Goal: Use online tool/utility: Use online tool/utility

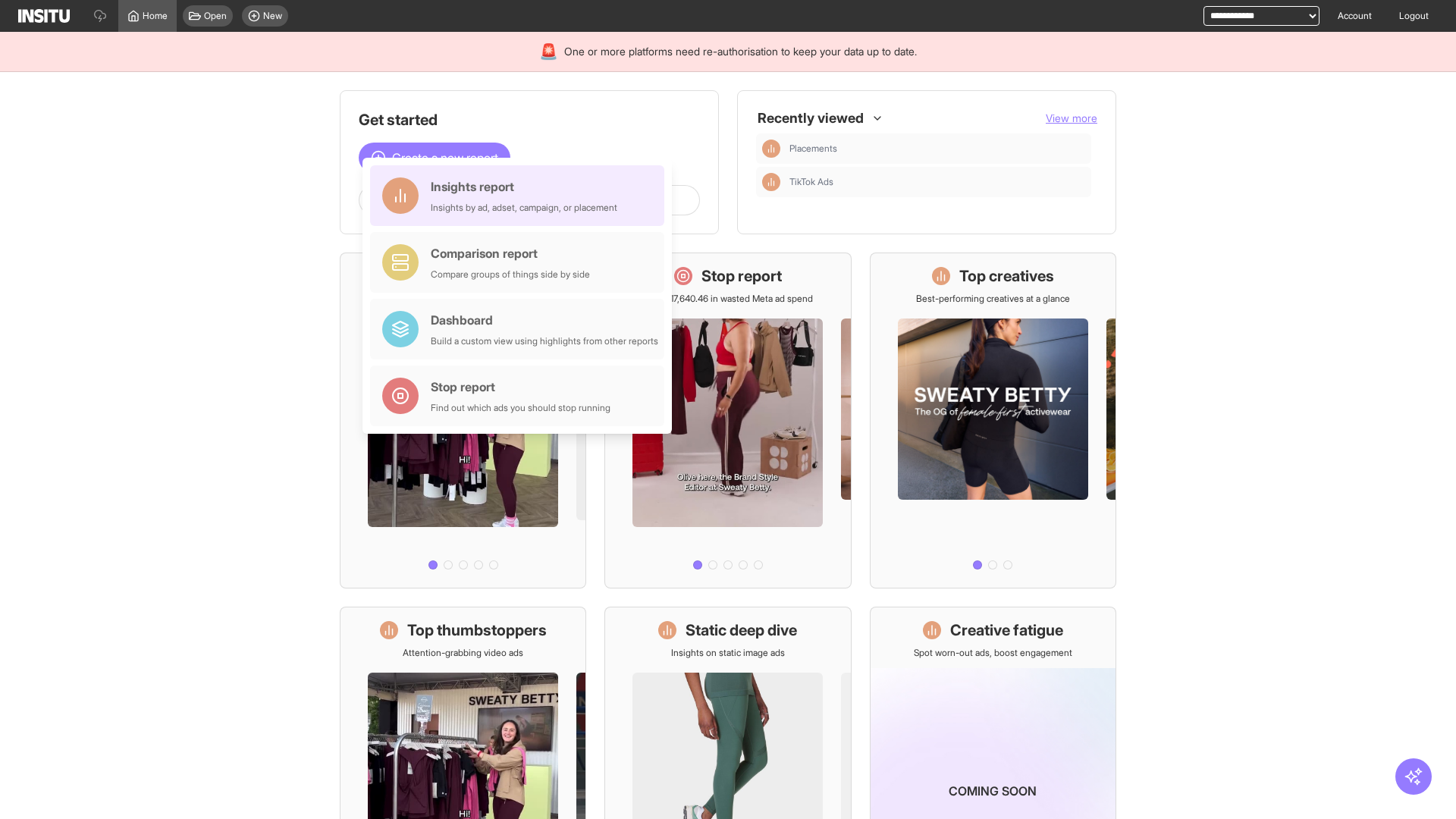
click at [521, 196] on div "Insights report Insights by ad, adset, campaign, or placement" at bounding box center [524, 196] width 186 height 36
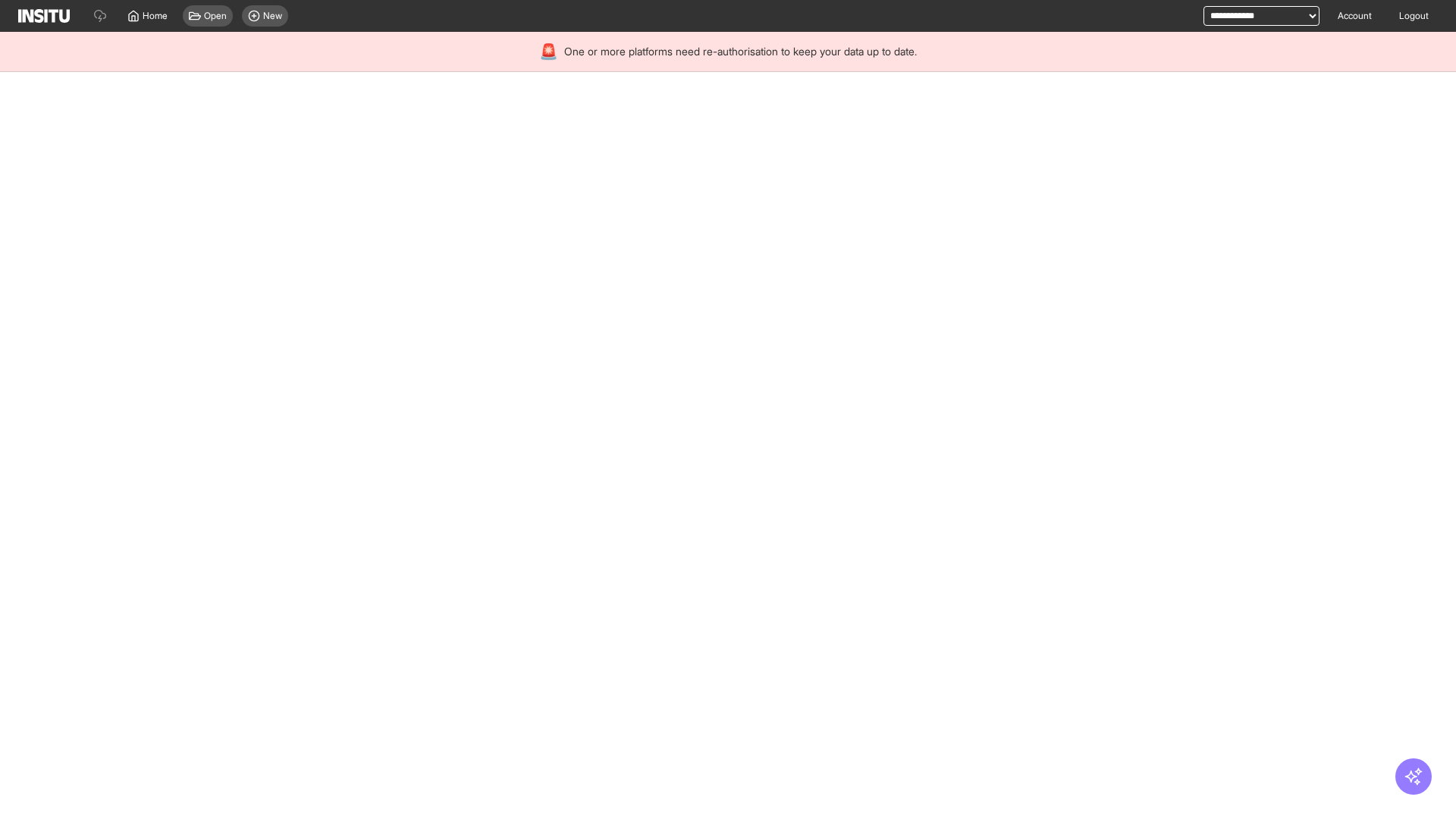
select select "**"
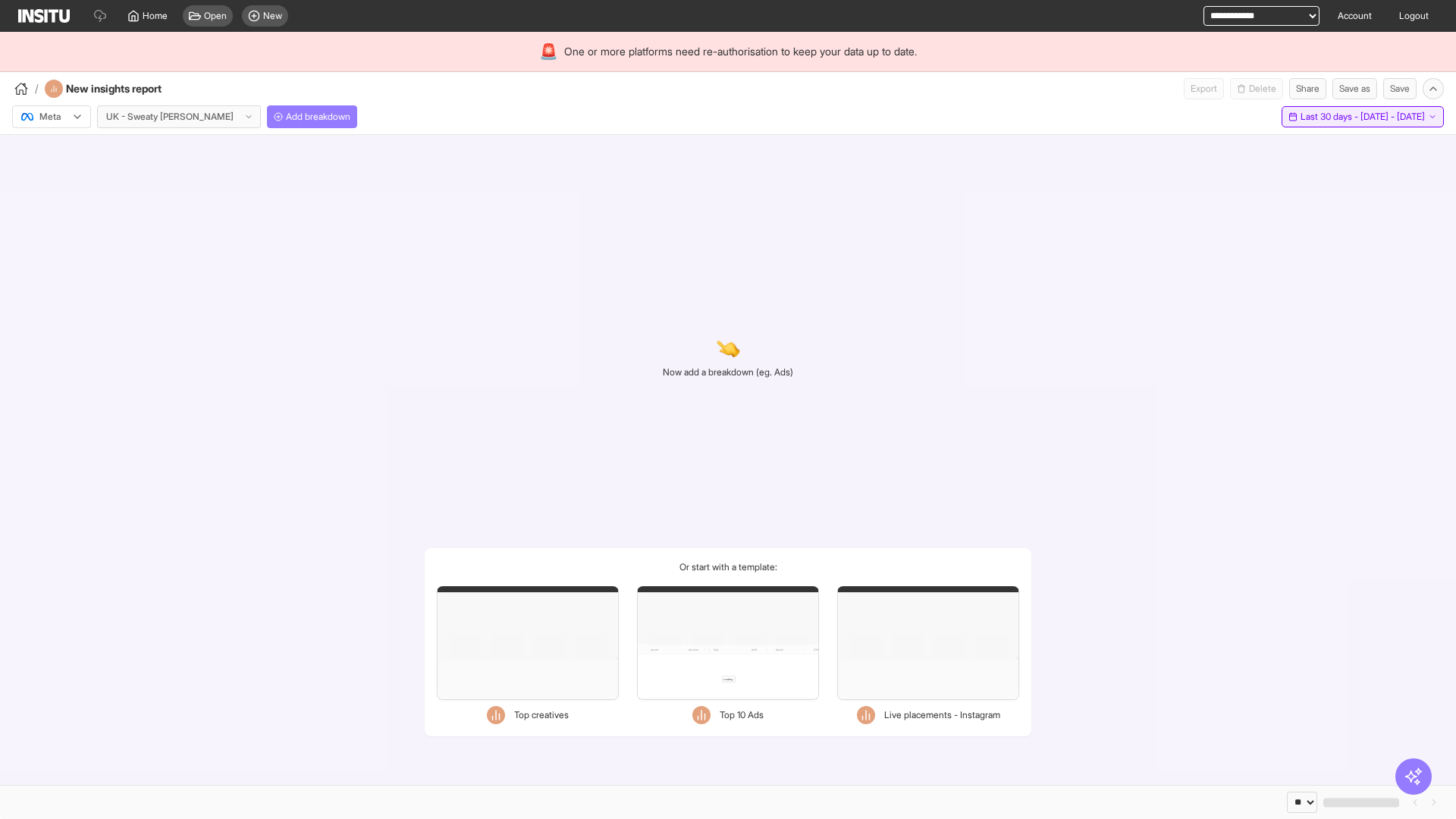
click at [1330, 117] on span "Last 30 days - [DATE] - [DATE]" at bounding box center [1363, 116] width 124 height 12
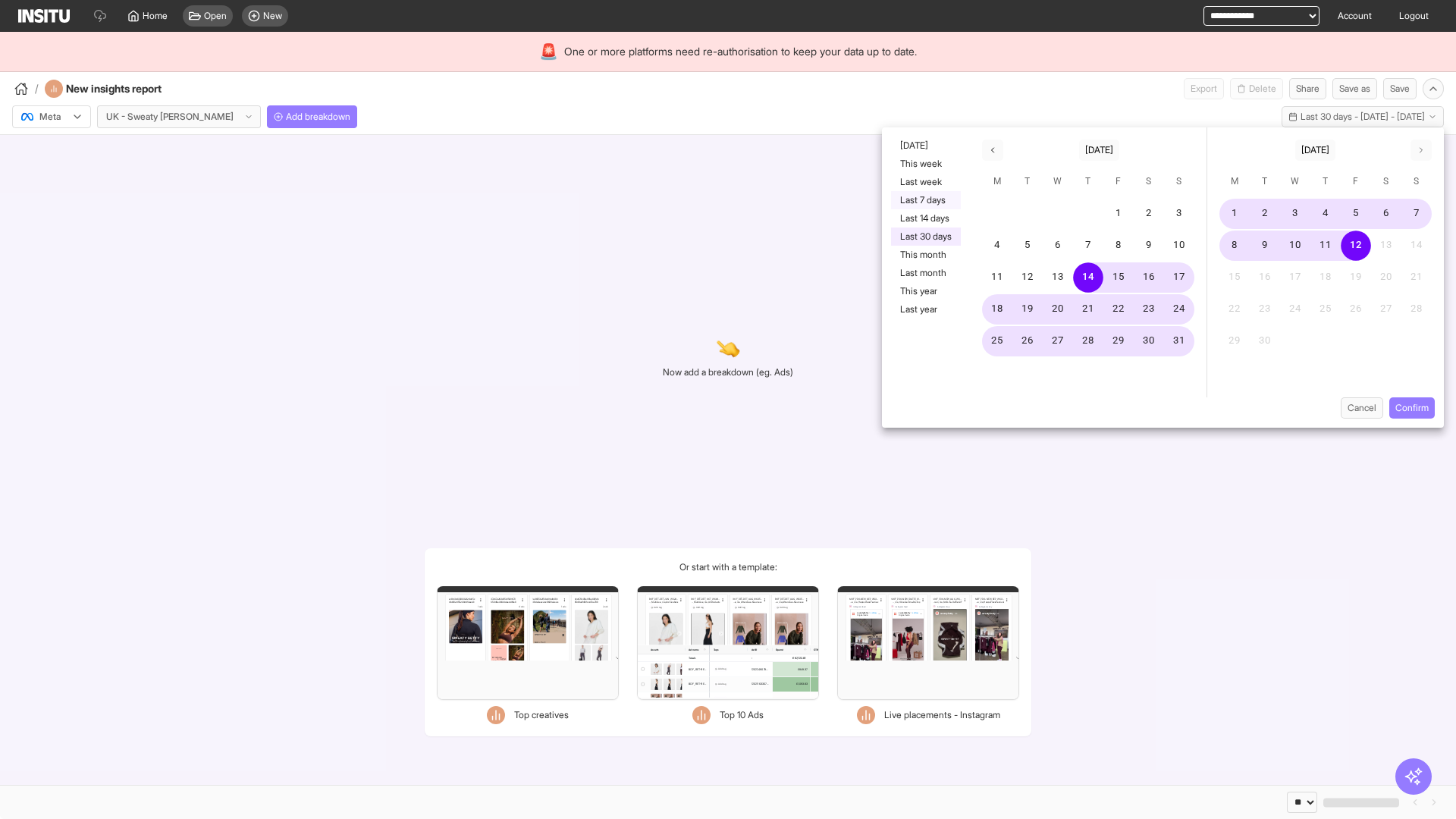
click at [924, 200] on button "Last 7 days" at bounding box center [925, 200] width 70 height 18
